Goal: Transaction & Acquisition: Purchase product/service

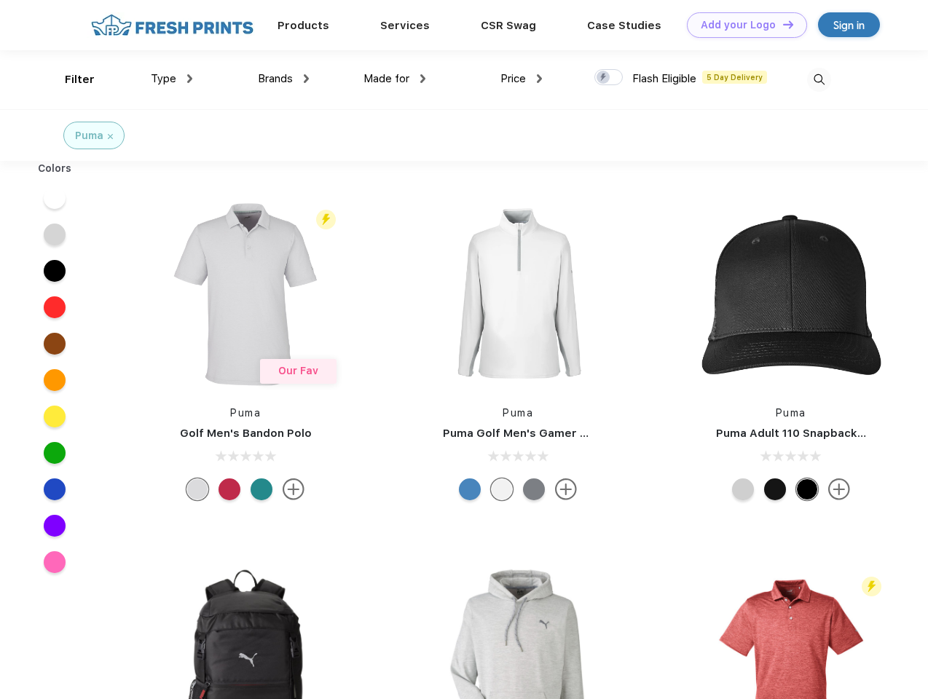
click at [742, 25] on link "Add your Logo Design Tool" at bounding box center [747, 24] width 120 height 25
click at [0, 0] on div "Design Tool" at bounding box center [0, 0] width 0 height 0
click at [782, 24] on link "Add your Logo Design Tool" at bounding box center [747, 24] width 120 height 25
click at [70, 79] on div "Filter" at bounding box center [80, 79] width 30 height 17
click at [172, 79] on span "Type" at bounding box center [163, 78] width 25 height 13
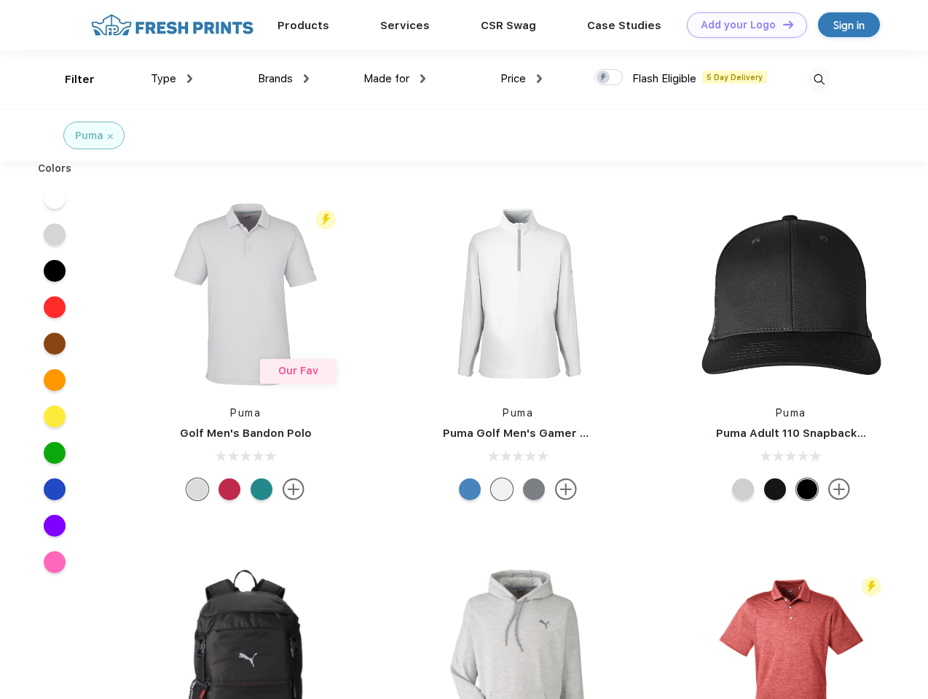
click at [283, 79] on span "Brands" at bounding box center [275, 78] width 35 height 13
click at [395, 79] on span "Made for" at bounding box center [387, 78] width 46 height 13
click at [522, 79] on span "Price" at bounding box center [513, 78] width 25 height 13
click at [609, 78] on div at bounding box center [609, 77] width 28 height 16
click at [604, 78] on input "checkbox" at bounding box center [599, 72] width 9 height 9
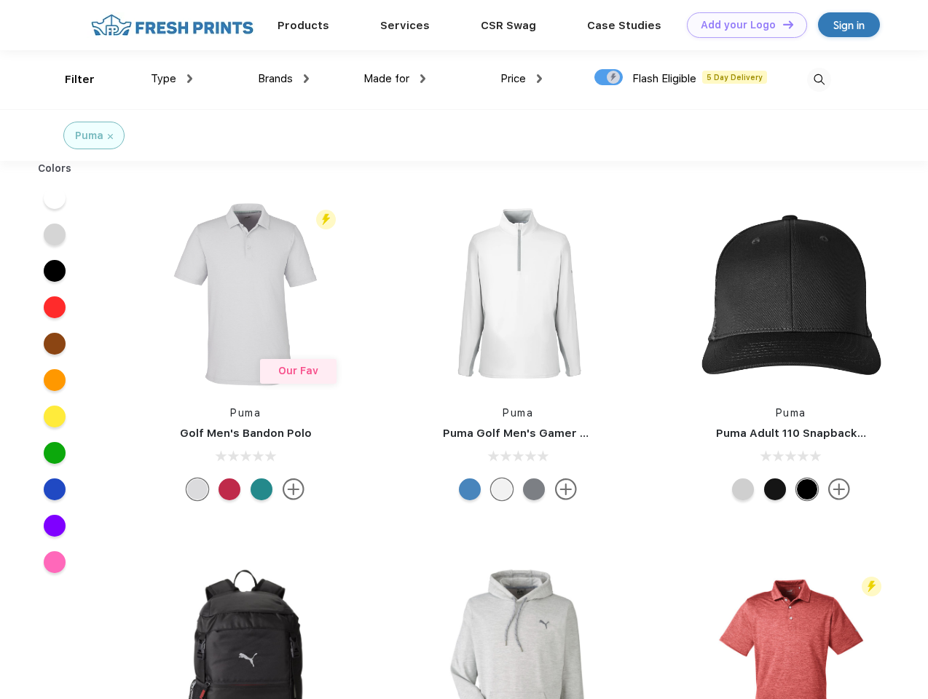
click at [819, 79] on img at bounding box center [819, 80] width 24 height 24
